Goal: Information Seeking & Learning: Compare options

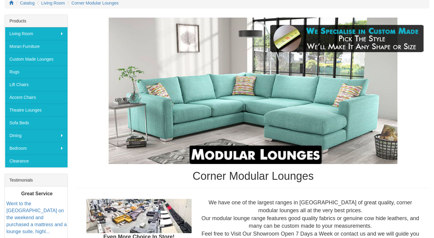
scroll to position [85, 0]
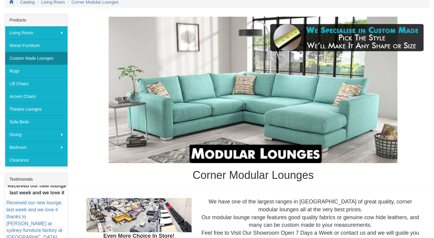
click at [44, 62] on link "Custom Made Lounges" at bounding box center [36, 58] width 63 height 13
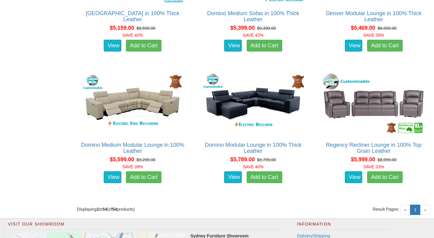
scroll to position [2537, 0]
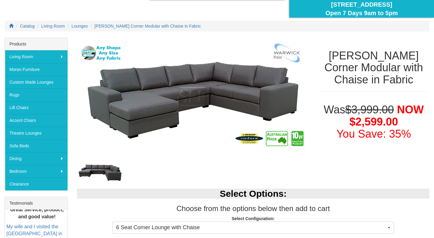
scroll to position [61, 0]
click at [246, 141] on img at bounding box center [193, 100] width 232 height 125
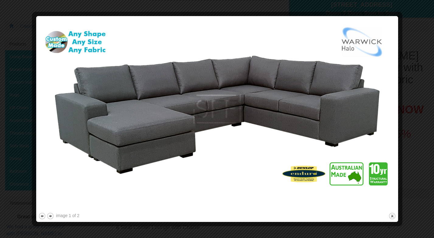
click at [412, 77] on div at bounding box center [217, 119] width 434 height 238
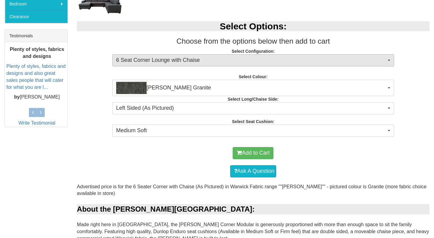
scroll to position [229, 0]
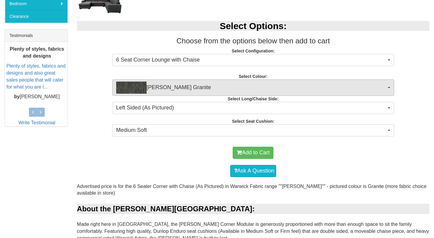
click at [374, 83] on span "Oden Granite" at bounding box center [251, 88] width 270 height 12
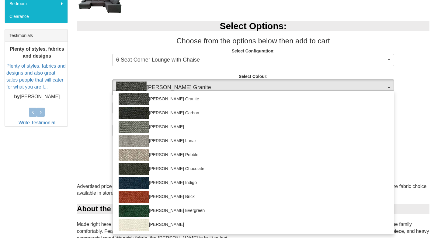
click at [374, 83] on span "Oden Granite" at bounding box center [251, 88] width 270 height 12
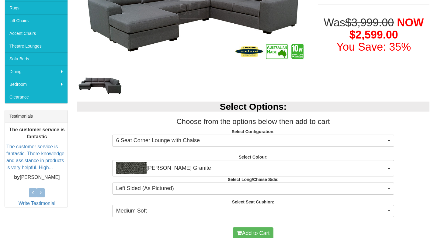
scroll to position [187, 0]
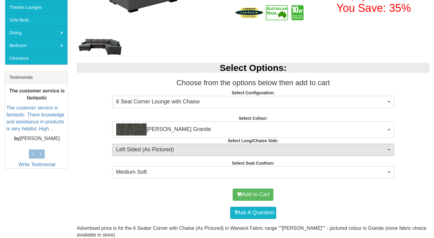
click at [296, 144] on button "Left Sided (As Pictured)" at bounding box center [253, 150] width 282 height 12
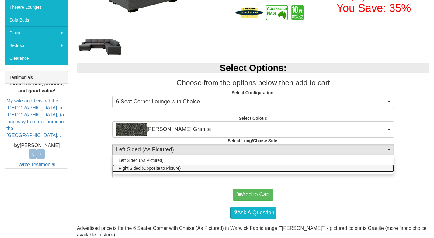
click at [278, 170] on link "Right Sided (Opposite to Picture)" at bounding box center [252, 169] width 281 height 8
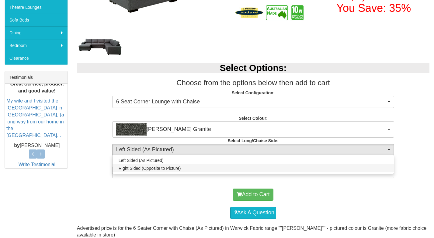
select select "1587"
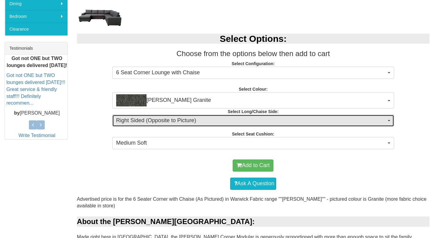
scroll to position [222, 0]
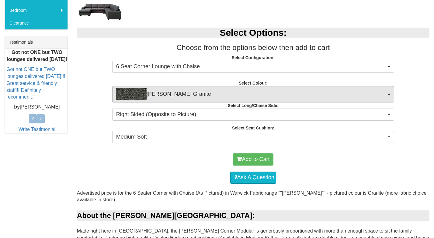
click at [223, 89] on span "Oden Granite" at bounding box center [251, 94] width 270 height 12
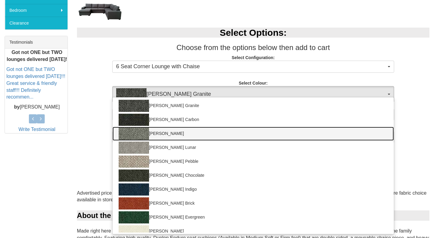
click at [190, 133] on link "Oden Ash" at bounding box center [252, 134] width 281 height 14
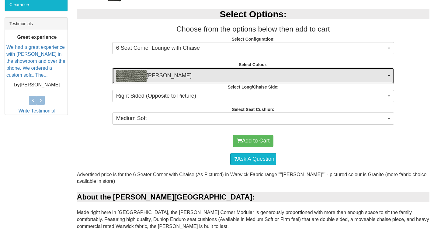
scroll to position [243, 0]
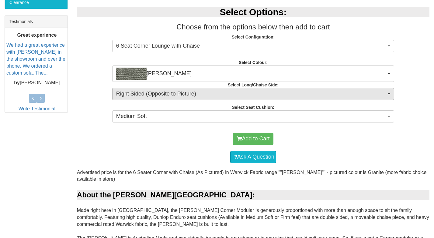
click at [187, 95] on span "Right Sided (Opposite to Picture)" at bounding box center [251, 94] width 270 height 8
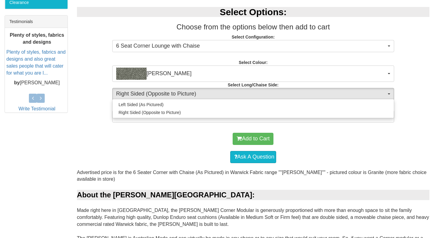
click at [187, 95] on span "Right Sided (Opposite to Picture)" at bounding box center [251, 94] width 270 height 8
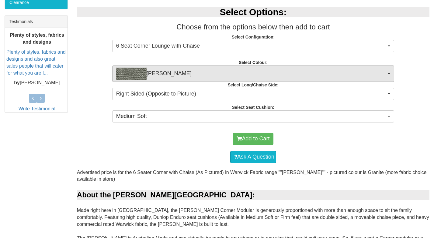
click at [188, 74] on span "Oden Ash" at bounding box center [251, 74] width 270 height 12
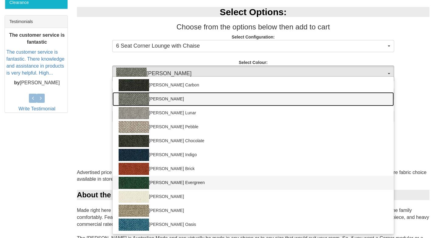
scroll to position [15, 0]
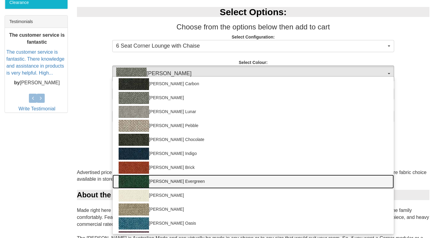
click at [180, 182] on link "Oden Evergreen" at bounding box center [252, 182] width 281 height 14
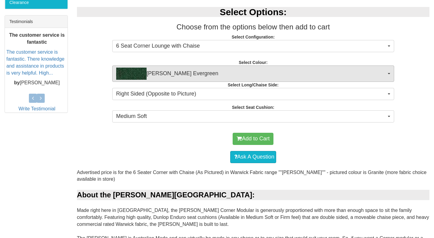
click at [179, 74] on span "Oden Evergreen" at bounding box center [251, 74] width 270 height 12
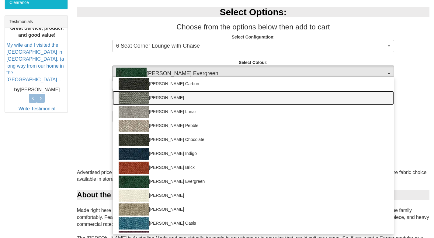
click at [168, 96] on link "Oden Ash" at bounding box center [252, 98] width 281 height 14
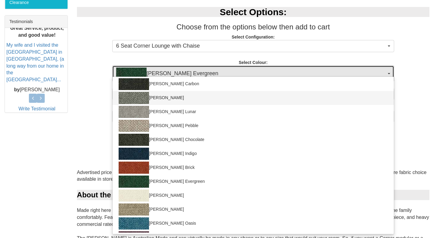
select select "1787"
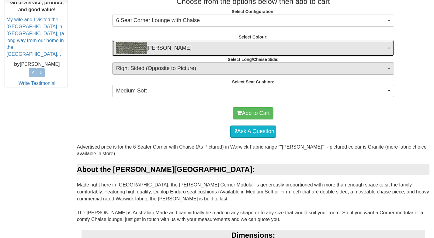
scroll to position [272, 0]
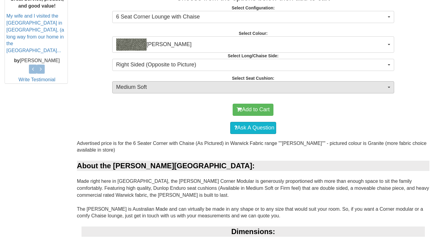
click at [169, 87] on span "Medium Soft" at bounding box center [251, 88] width 270 height 8
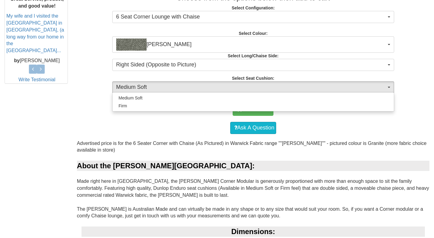
click at [169, 124] on div "Ask A Question" at bounding box center [253, 128] width 346 height 18
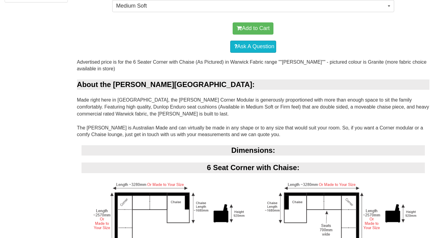
scroll to position [325, 0]
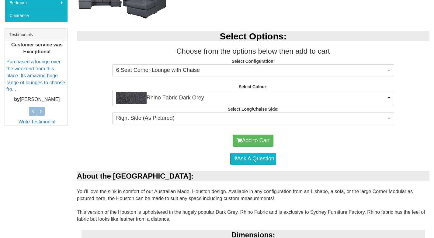
scroll to position [235, 0]
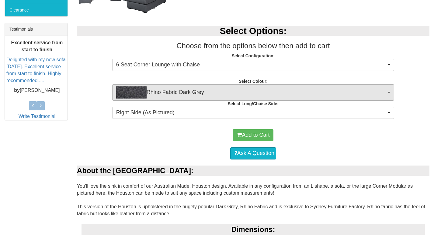
click at [221, 93] on span "Rhino Fabric Dark Grey" at bounding box center [251, 93] width 270 height 12
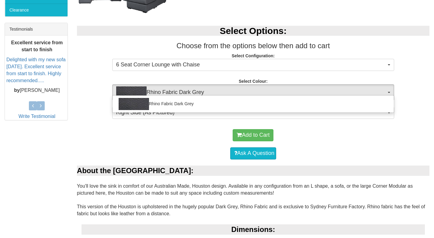
click at [221, 93] on span "Rhino Fabric Dark Grey" at bounding box center [251, 93] width 270 height 12
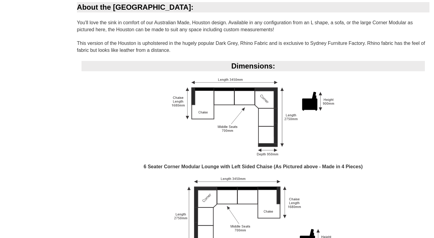
scroll to position [396, 0]
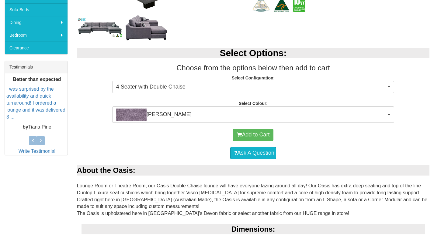
scroll to position [214, 0]
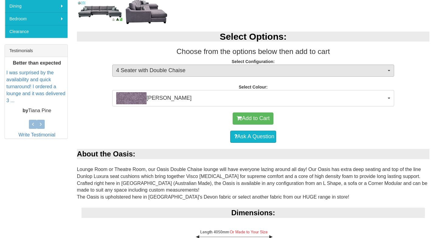
click at [218, 71] on span "4 Seater with Double Chaise" at bounding box center [251, 71] width 270 height 8
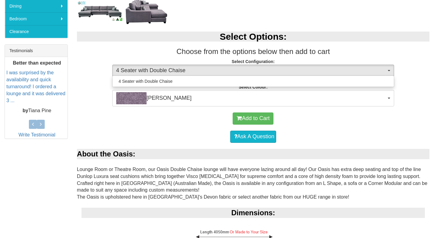
click at [218, 71] on span "4 Seater with Double Chaise" at bounding box center [251, 71] width 270 height 8
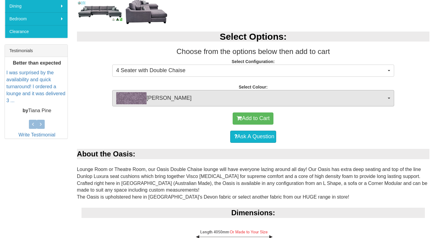
click at [214, 97] on span "[PERSON_NAME]" at bounding box center [251, 98] width 270 height 12
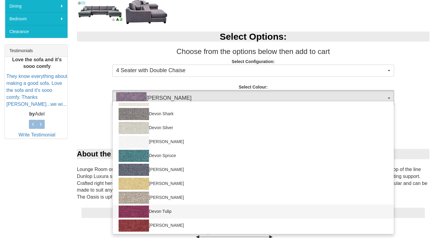
scroll to position [373, 0]
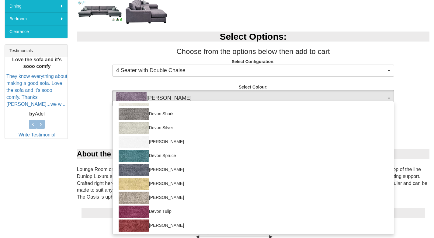
click at [366, 42] on div "Select Options: Choose from the options below then add to cart Select Configura…" at bounding box center [252, 66] width 361 height 81
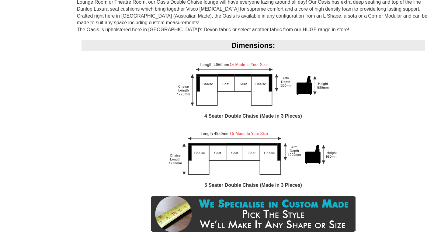
scroll to position [0, 0]
